Goal: Transaction & Acquisition: Purchase product/service

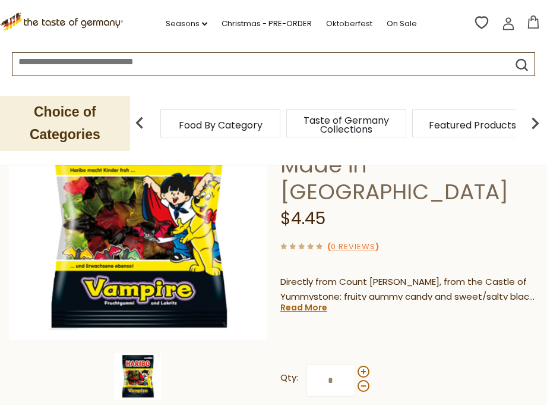
scroll to position [247, 0]
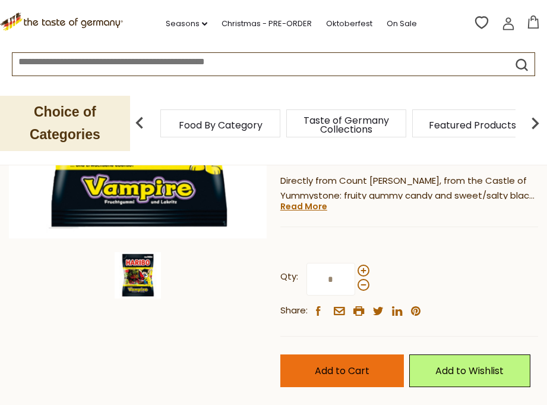
click at [364, 354] on button "Add to Cart" at bounding box center [342, 370] width 124 height 33
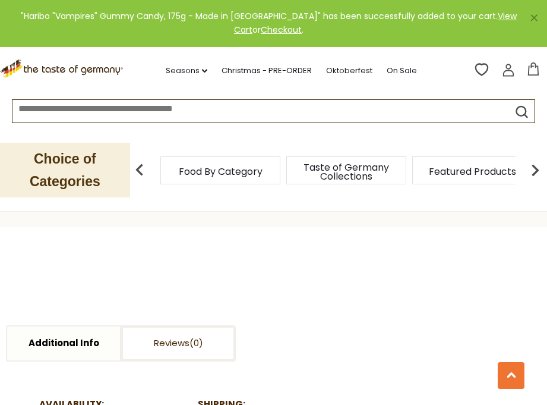
scroll to position [238, 0]
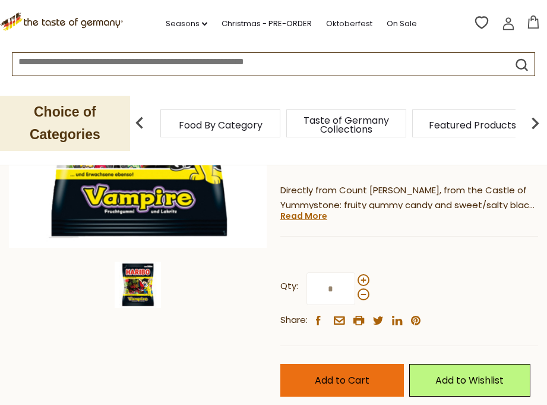
click at [370, 364] on button "Add to Cart" at bounding box center [342, 380] width 124 height 33
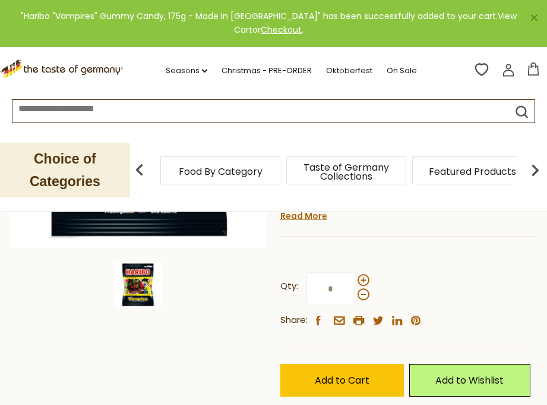
click at [476, 15] on link "View Cart" at bounding box center [375, 23] width 283 height 26
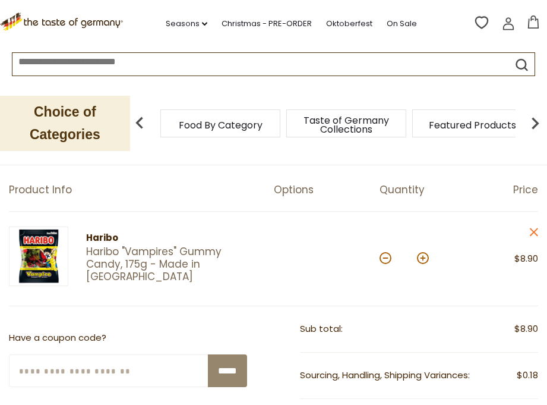
scroll to position [113, 0]
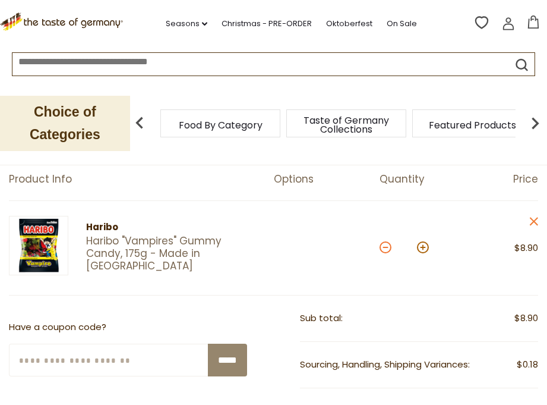
click at [385, 245] on button at bounding box center [386, 247] width 12 height 12
type input "*"
click at [289, 62] on input at bounding box center [247, 60] width 470 height 14
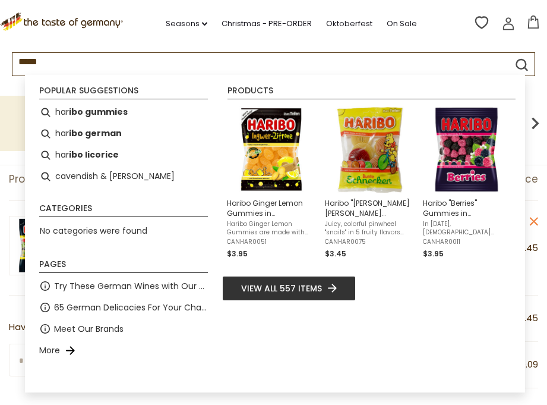
type input "******"
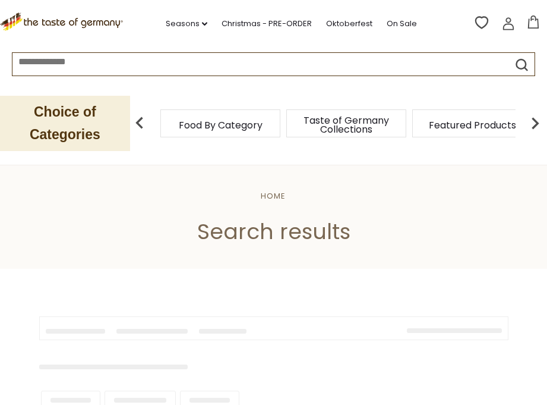
type input "******"
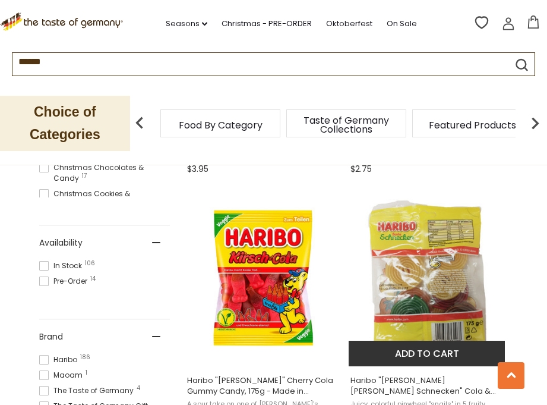
scroll to position [486, 0]
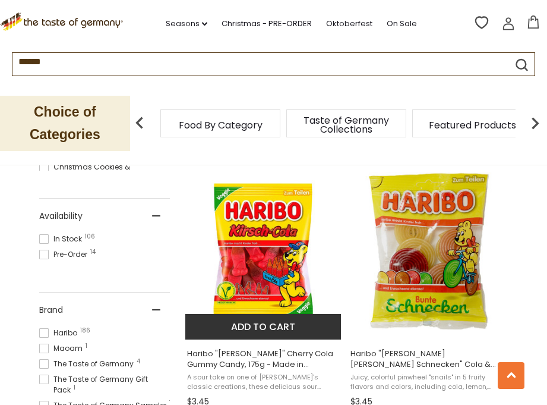
click at [286, 258] on img "Haribo" at bounding box center [263, 250] width 157 height 157
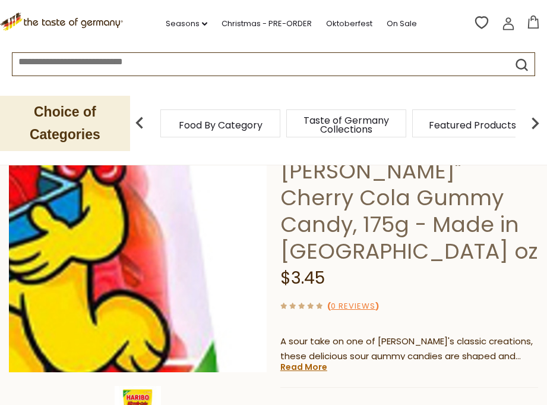
scroll to position [27, 0]
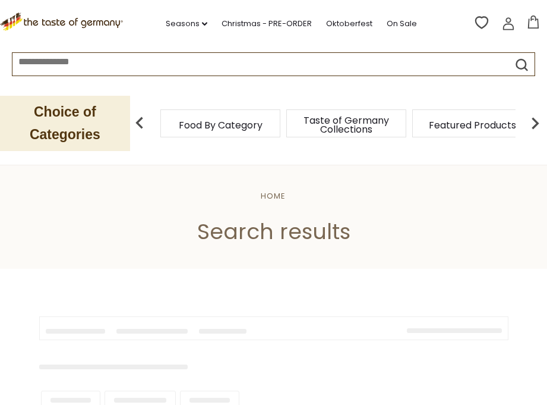
type input "******"
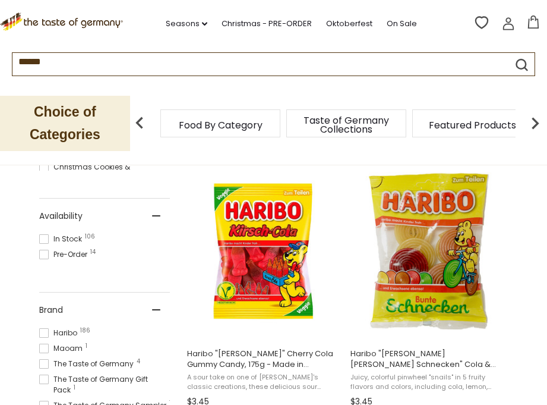
scroll to position [488, 0]
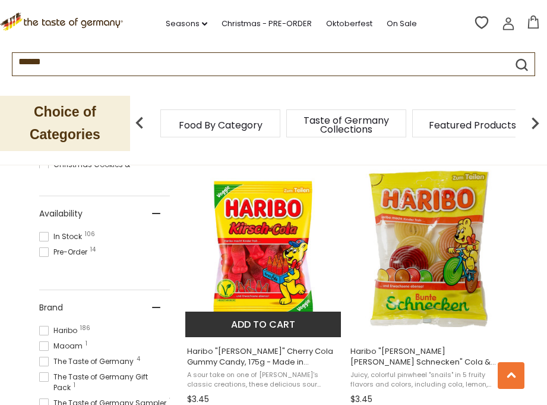
click at [299, 323] on button "Add to cart" at bounding box center [263, 324] width 156 height 26
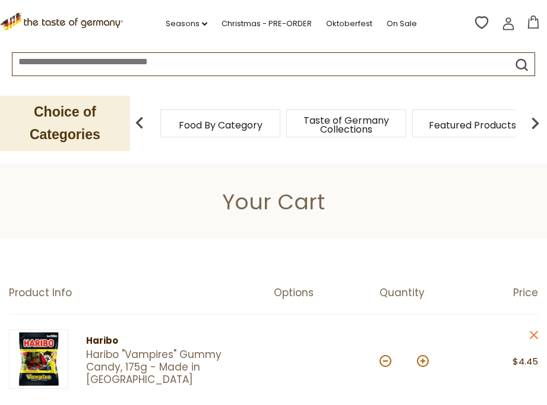
click at [244, 67] on input at bounding box center [247, 60] width 470 height 14
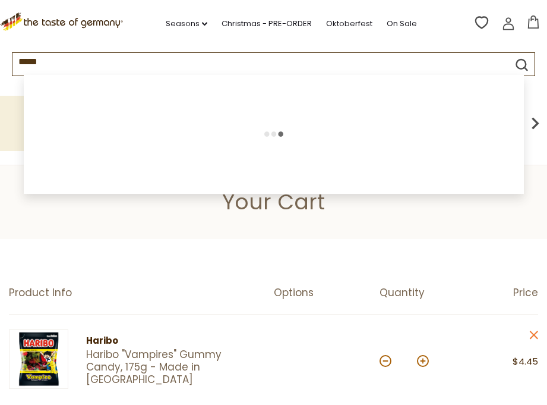
type input "******"
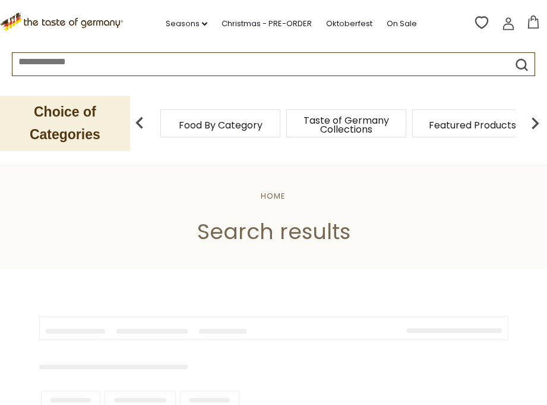
type input "******"
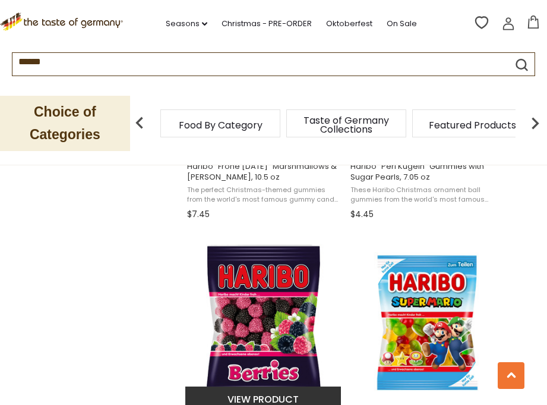
scroll to position [1553, 0]
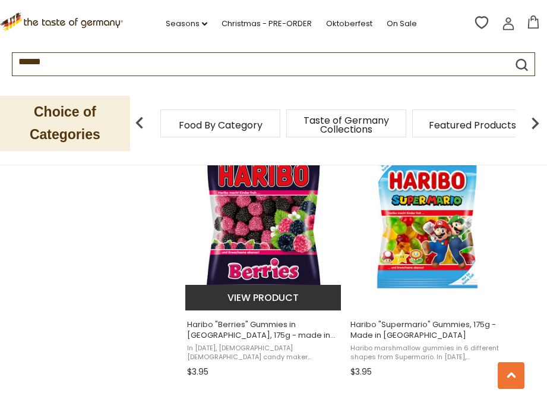
click at [281, 244] on img "Haribo" at bounding box center [263, 220] width 157 height 157
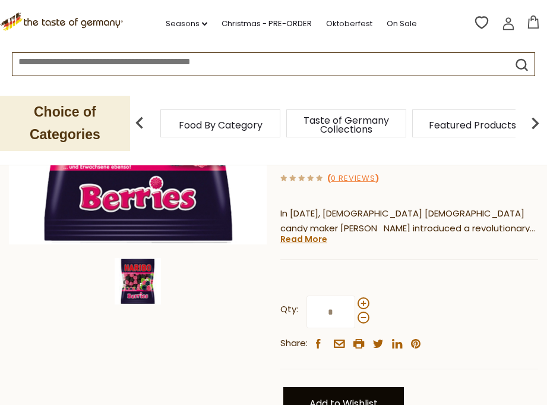
scroll to position [138, 0]
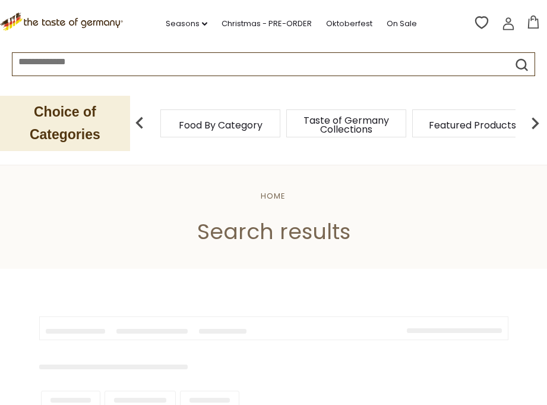
type input "******"
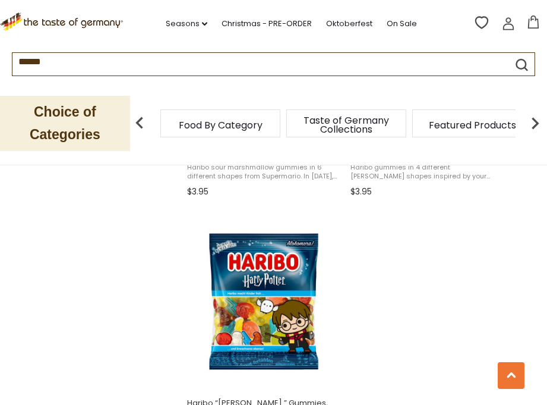
scroll to position [2243, 0]
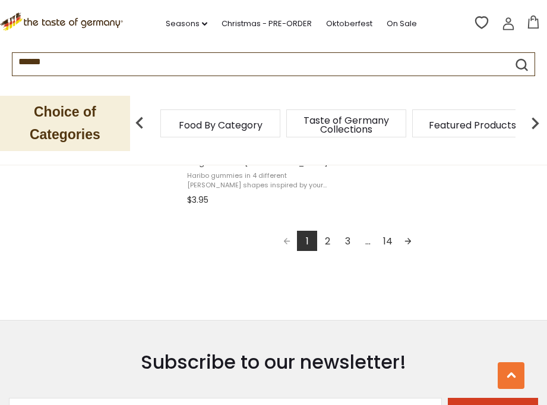
click at [328, 236] on link "2" at bounding box center [327, 241] width 20 height 20
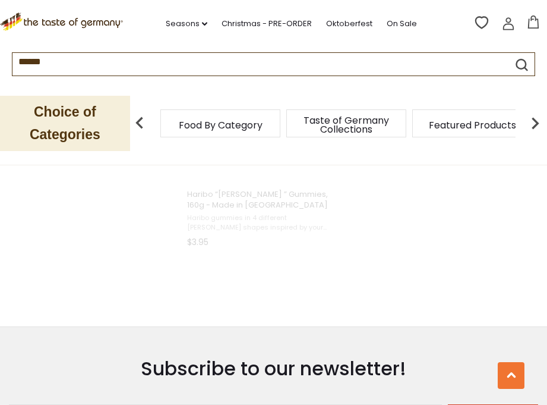
scroll to position [876, 0]
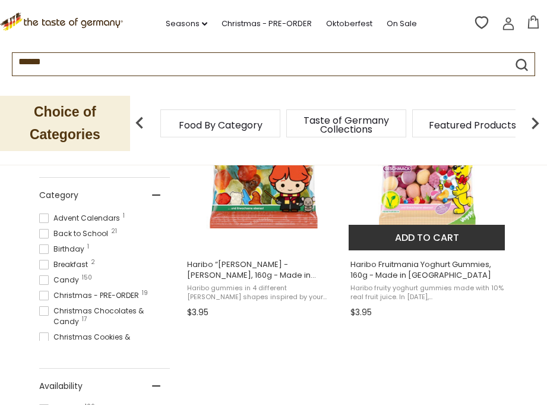
scroll to position [218, 0]
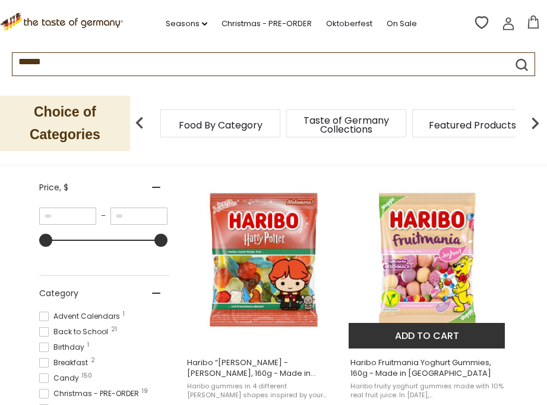
click at [440, 333] on button "Add to cart" at bounding box center [427, 336] width 156 height 26
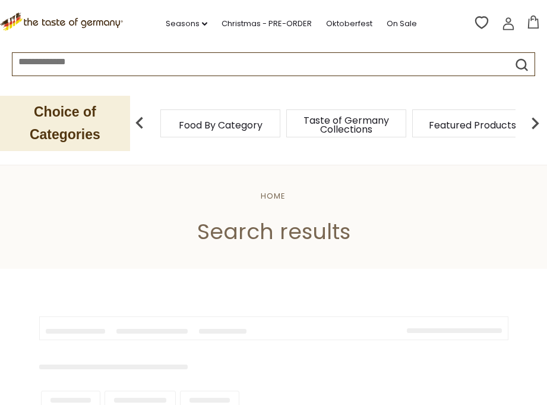
type input "******"
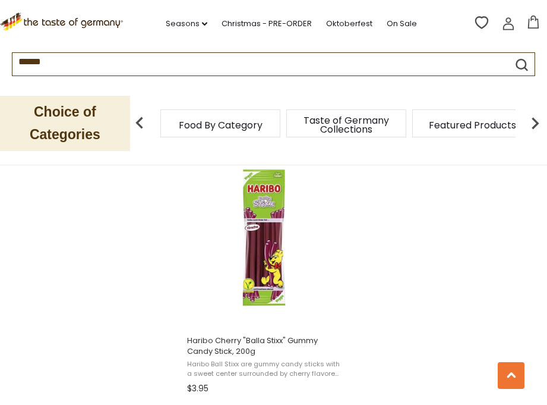
scroll to position [2293, 0]
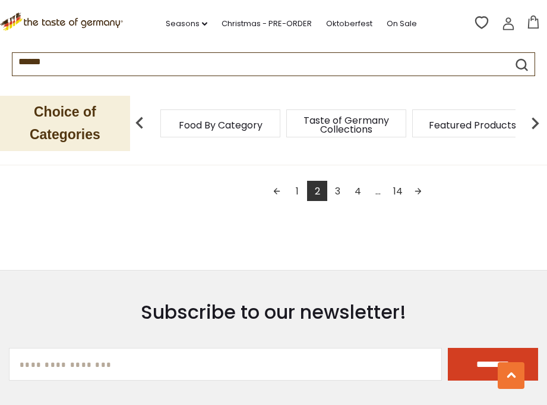
click at [336, 184] on link "3" at bounding box center [337, 191] width 20 height 20
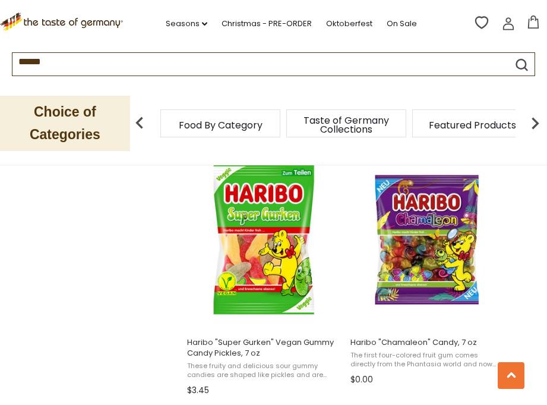
scroll to position [2038, 0]
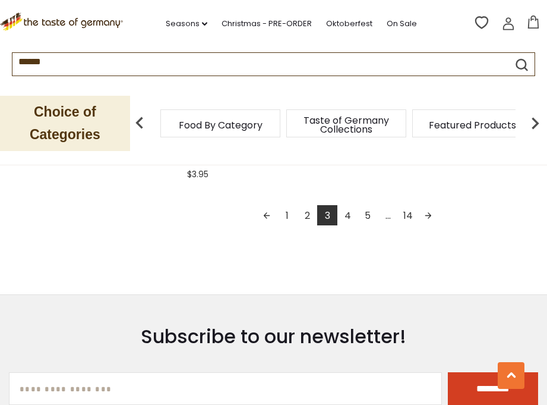
click at [346, 207] on link "4" at bounding box center [348, 215] width 20 height 20
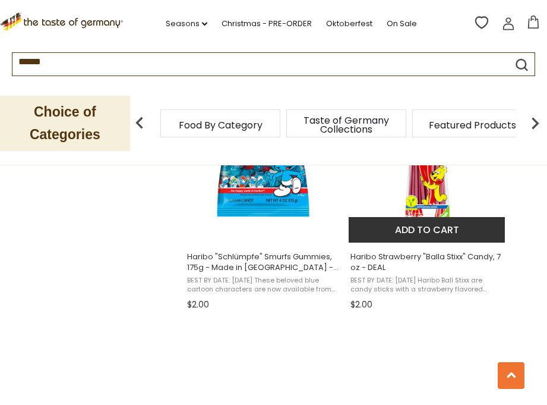
scroll to position [2127, 0]
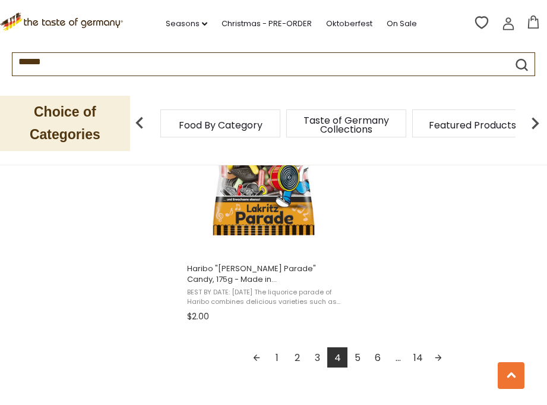
click at [358, 353] on link "5" at bounding box center [358, 357] width 20 height 20
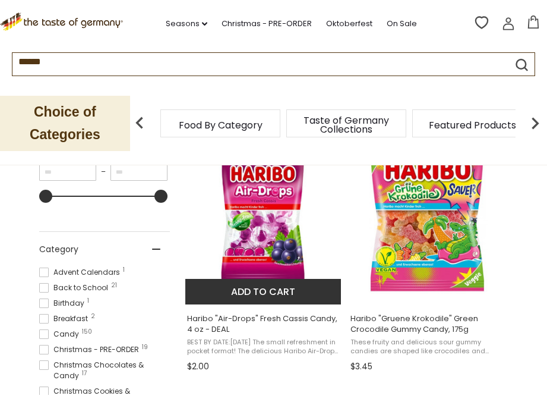
scroll to position [260, 0]
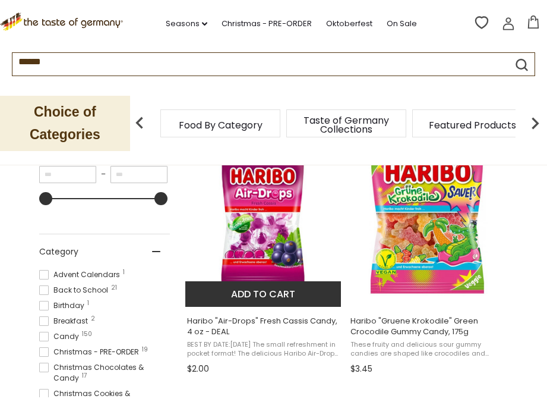
click at [282, 292] on button "Add to cart" at bounding box center [263, 294] width 156 height 26
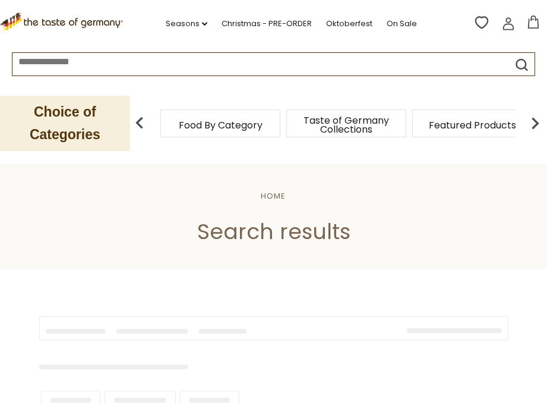
scroll to position [260, 0]
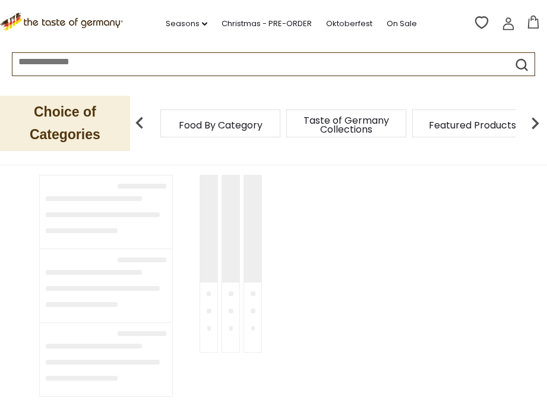
type input "******"
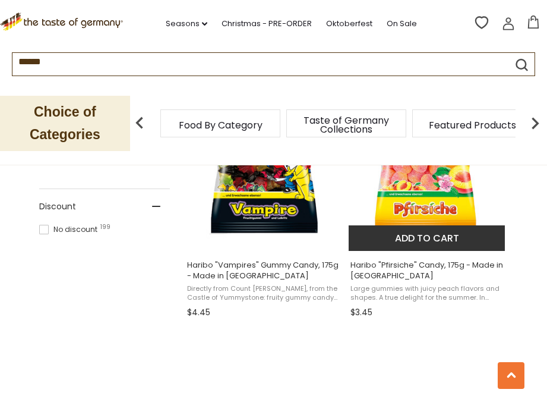
scroll to position [749, 0]
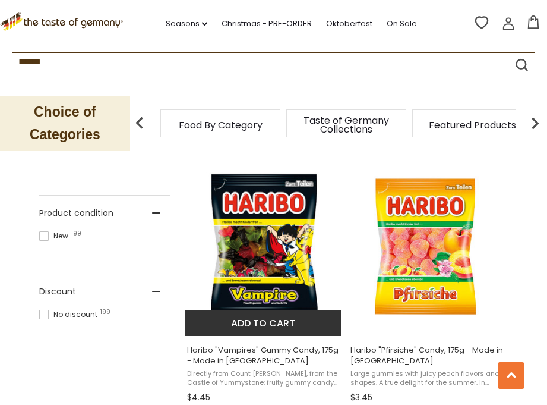
click at [270, 326] on button "Add to cart" at bounding box center [263, 323] width 156 height 26
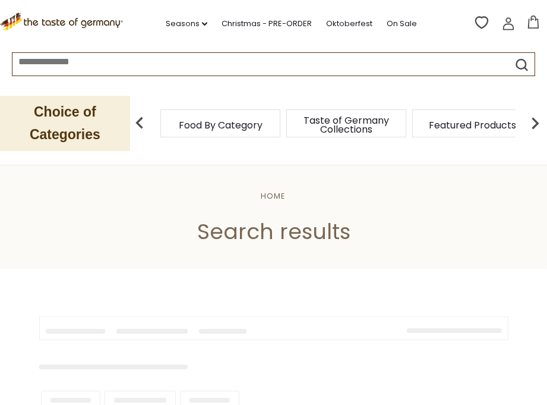
type input "******"
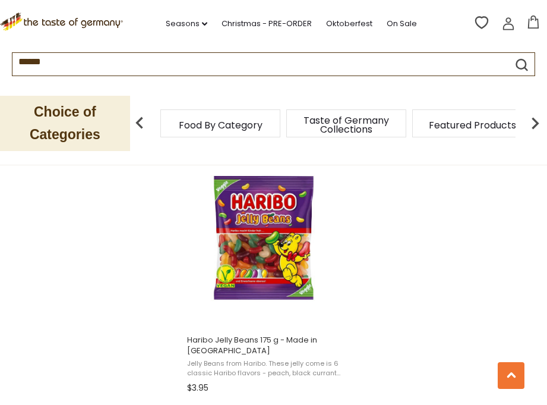
scroll to position [2288, 0]
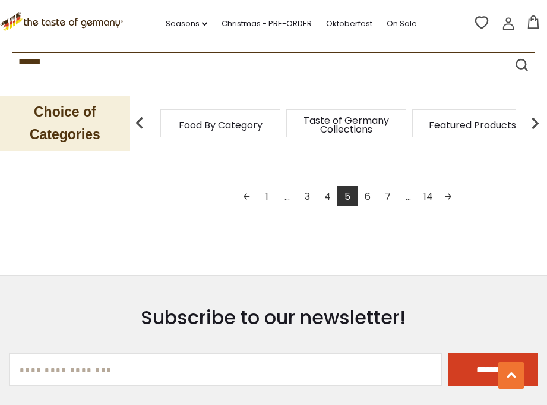
click at [364, 197] on link "6" at bounding box center [368, 196] width 20 height 20
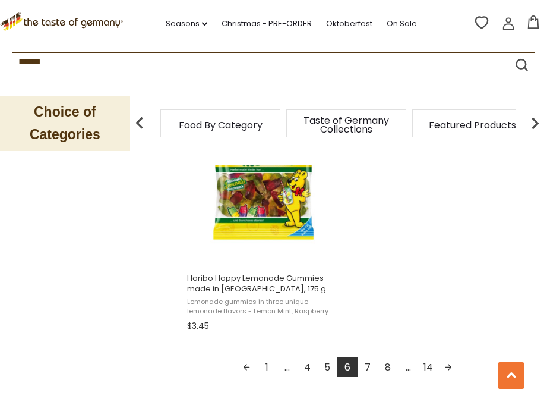
scroll to position [2193, 0]
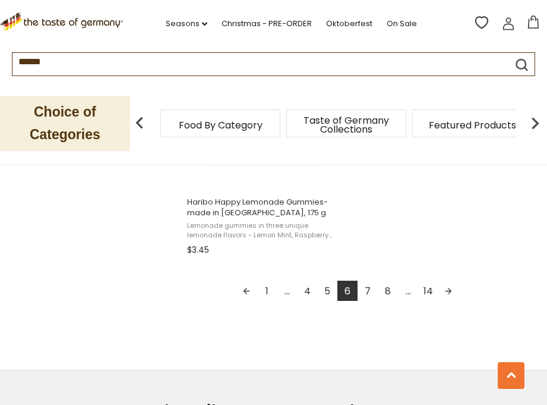
click at [368, 280] on link "7" at bounding box center [368, 290] width 20 height 20
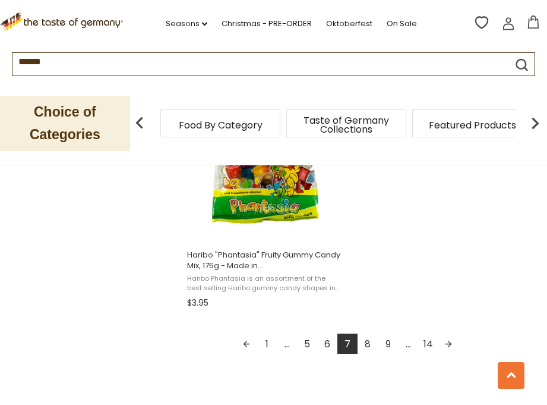
scroll to position [2272, 0]
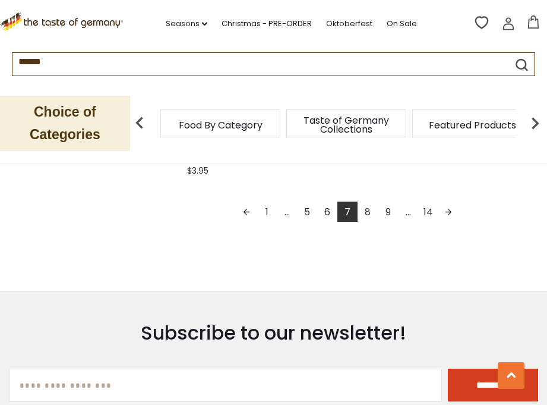
click at [365, 209] on link "8" at bounding box center [368, 211] width 20 height 20
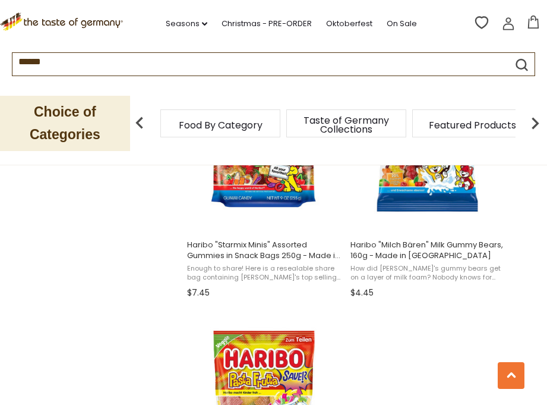
scroll to position [2299, 0]
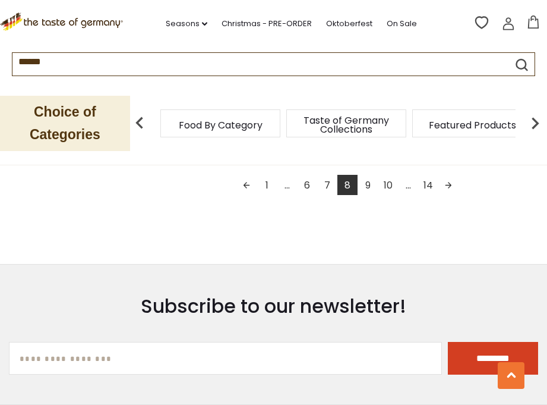
click at [367, 180] on link "9" at bounding box center [368, 185] width 20 height 20
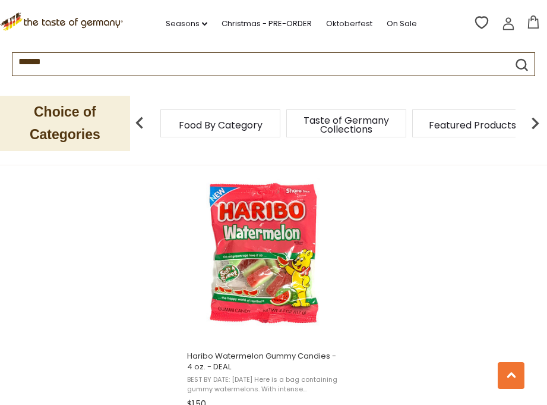
scroll to position [2269, 0]
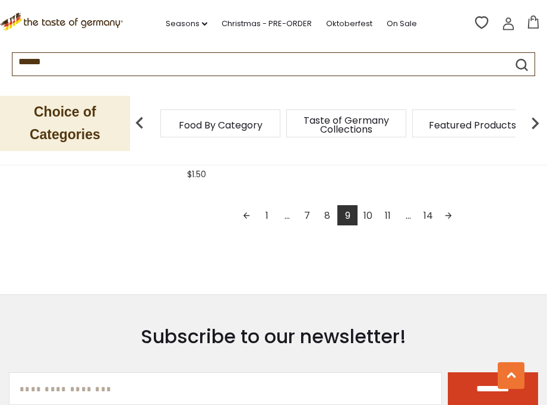
click at [369, 208] on link "10" at bounding box center [368, 215] width 20 height 20
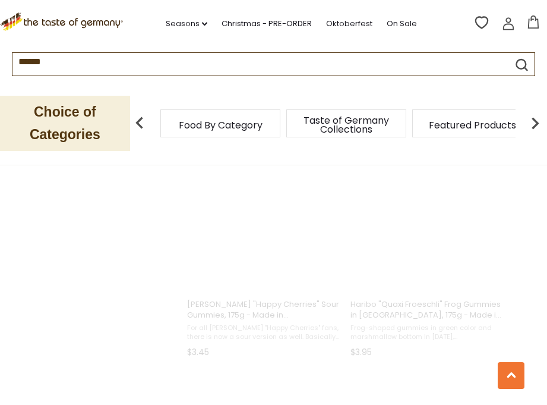
scroll to position [186, 0]
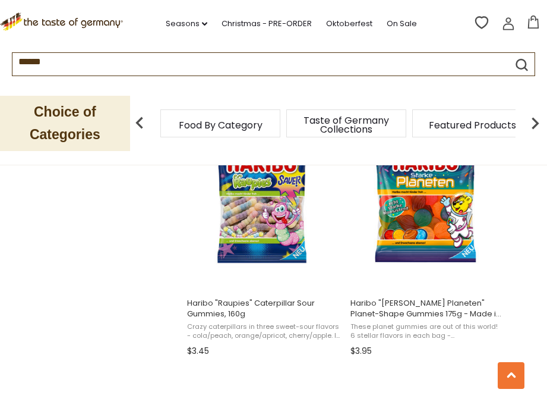
scroll to position [1273, 0]
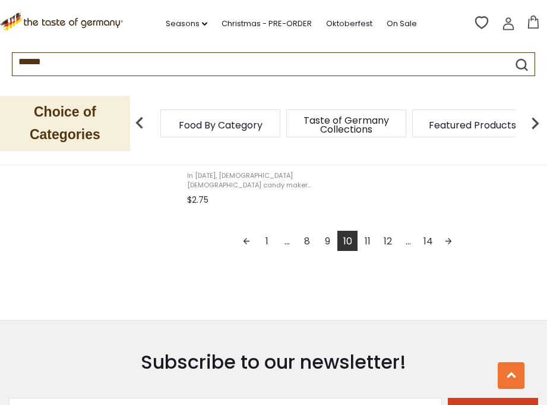
click at [365, 234] on link "11" at bounding box center [368, 241] width 20 height 20
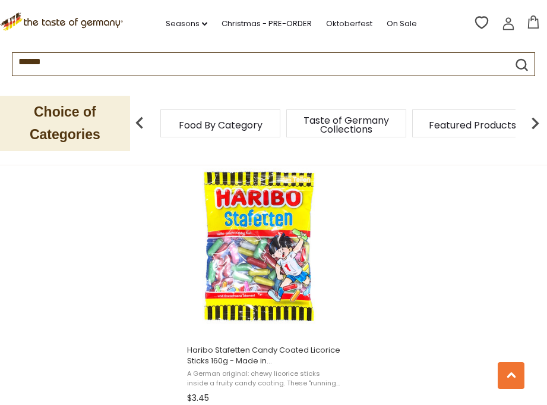
scroll to position [2136, 0]
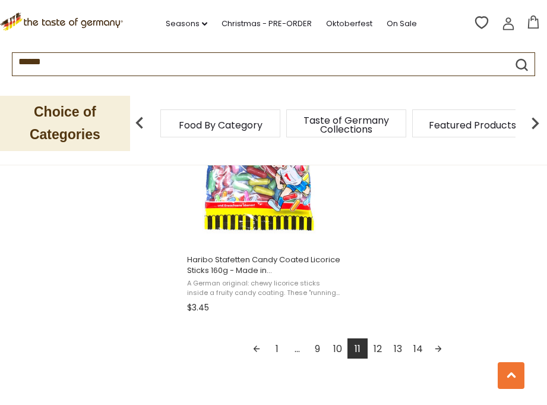
click at [376, 338] on link "12" at bounding box center [378, 348] width 20 height 20
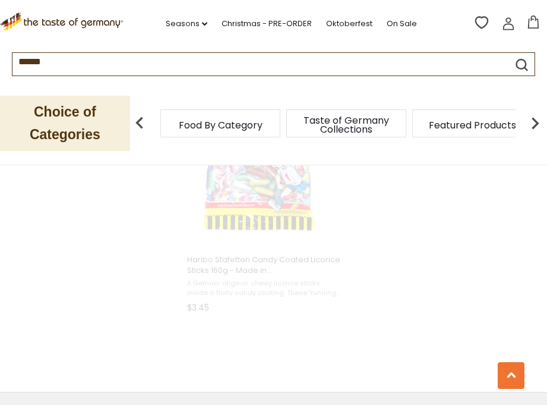
scroll to position [851, 0]
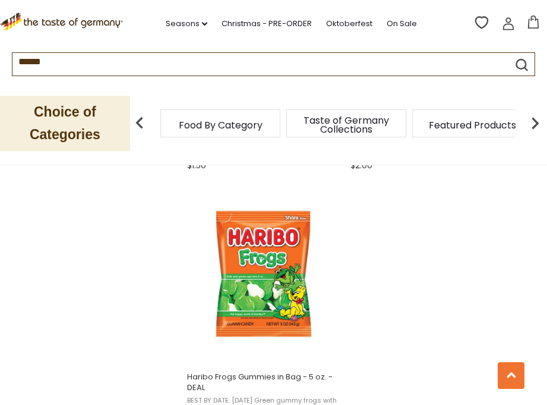
scroll to position [2132, 0]
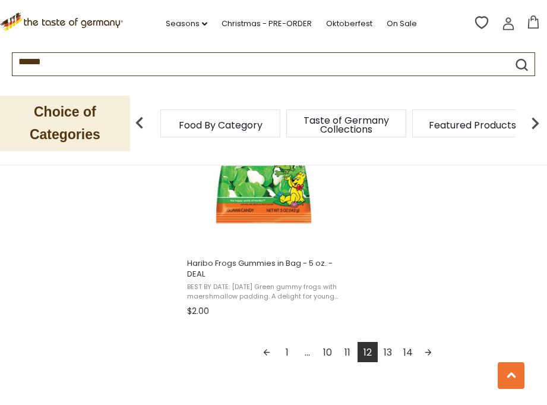
click at [385, 345] on link "13" at bounding box center [388, 352] width 20 height 20
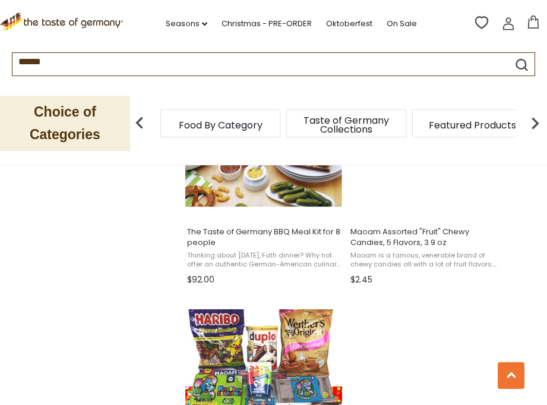
scroll to position [2127, 0]
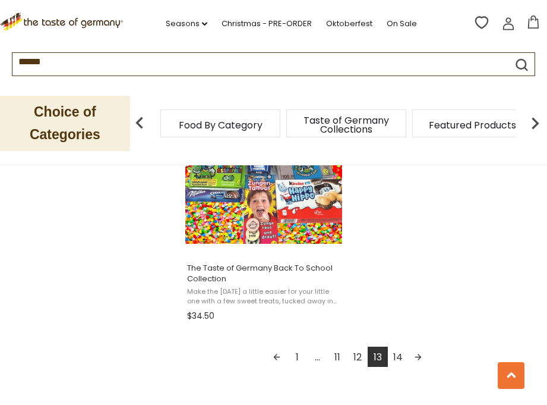
click at [394, 353] on link "14" at bounding box center [398, 356] width 20 height 20
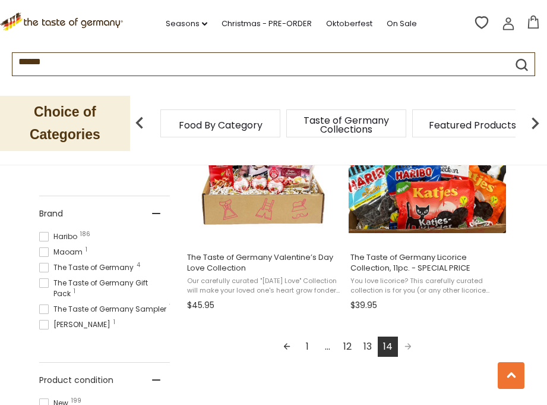
scroll to position [507, 0]
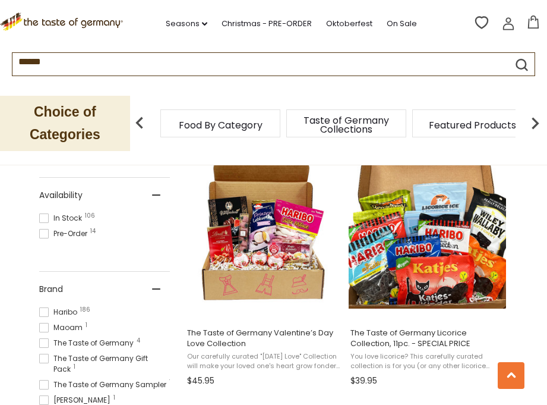
click at [535, 24] on icon at bounding box center [533, 21] width 13 height 13
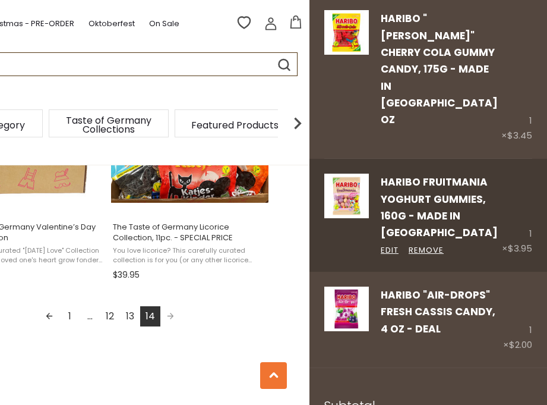
scroll to position [615, 0]
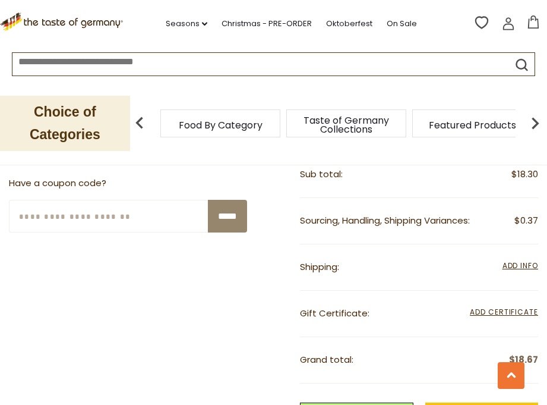
scroll to position [543, 0]
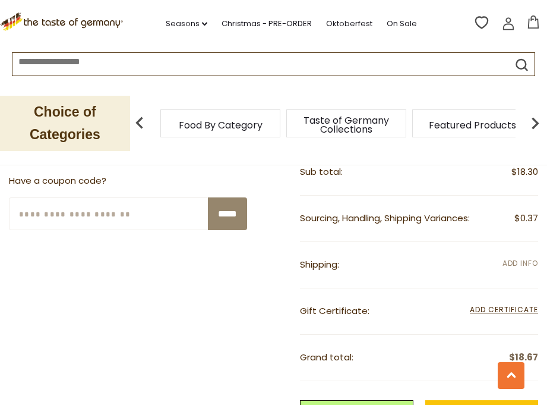
click at [515, 260] on span "Add Info" at bounding box center [521, 263] width 36 height 10
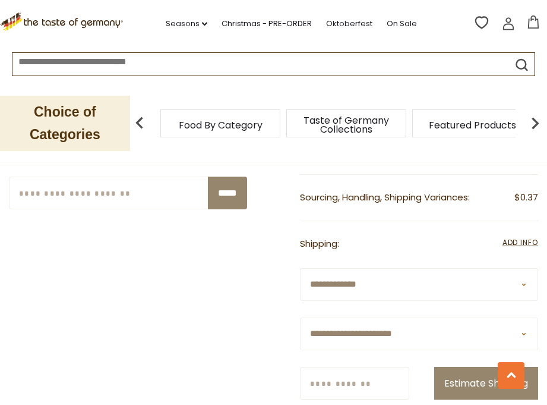
scroll to position [651, 0]
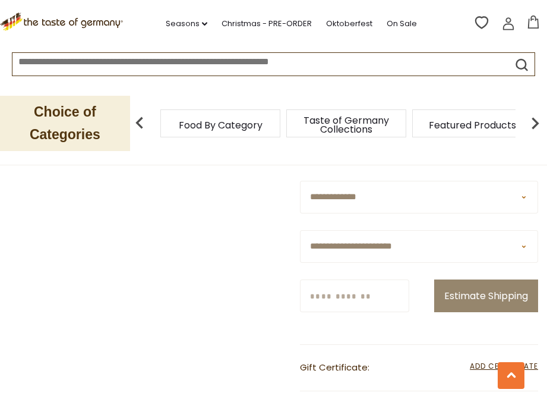
select select "**"
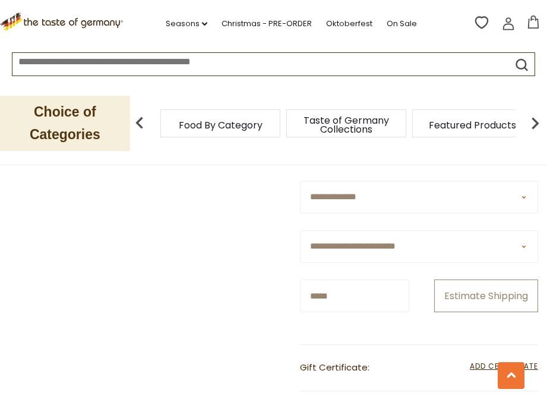
scroll to position [670, 0]
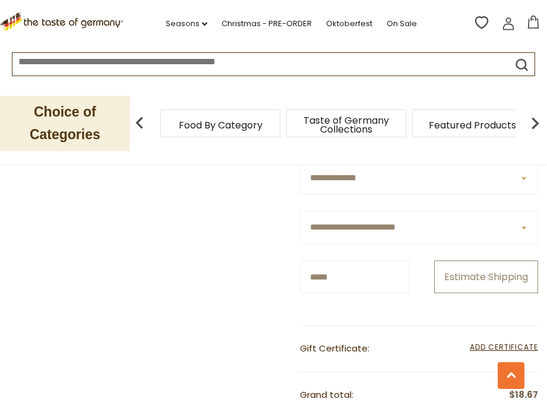
type input "*****"
click at [463, 293] on button "Estimate Shipping" at bounding box center [486, 276] width 104 height 33
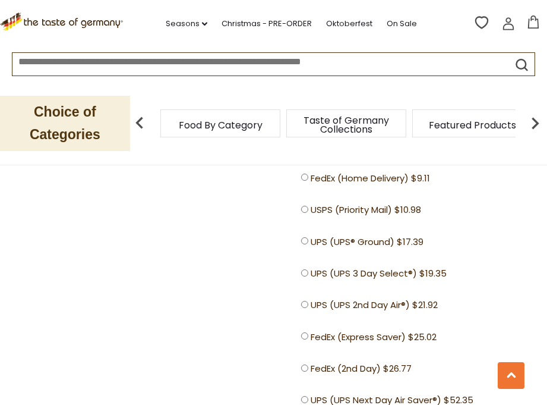
scroll to position [760, 0]
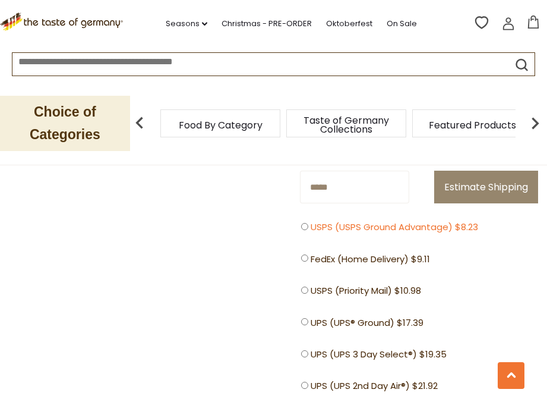
click at [310, 233] on label "USPS (USPS Ground Advantage) $8.23" at bounding box center [392, 226] width 183 height 12
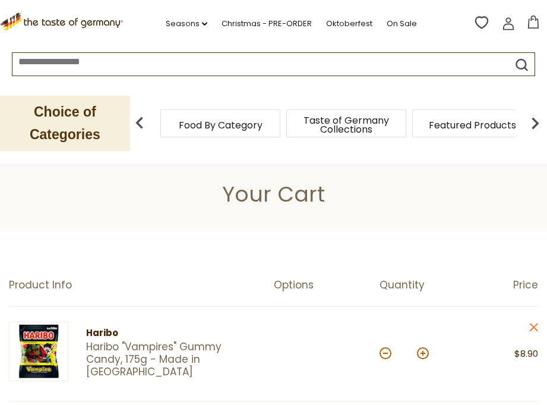
scroll to position [0, 0]
